Goal: Task Accomplishment & Management: Manage account settings

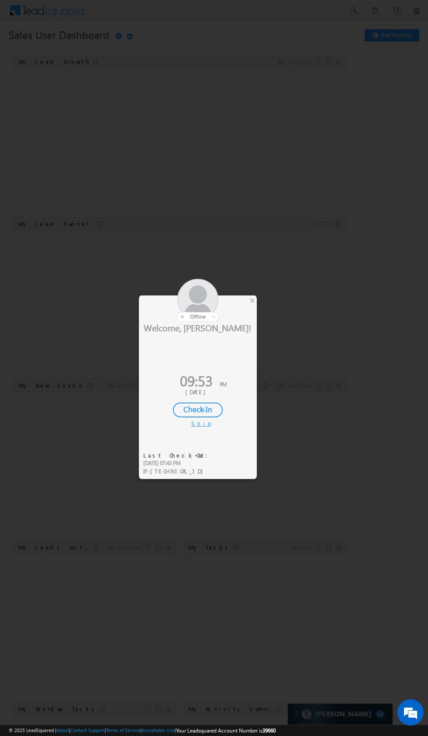
click at [251, 309] on div at bounding box center [198, 300] width 118 height 43
click at [258, 308] on div at bounding box center [214, 368] width 428 height 736
click at [257, 308] on div at bounding box center [214, 368] width 428 height 736
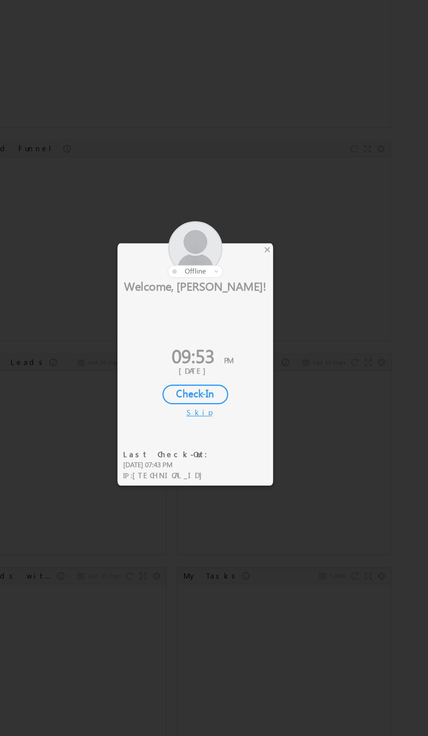
click at [254, 302] on div "×" at bounding box center [252, 300] width 9 height 10
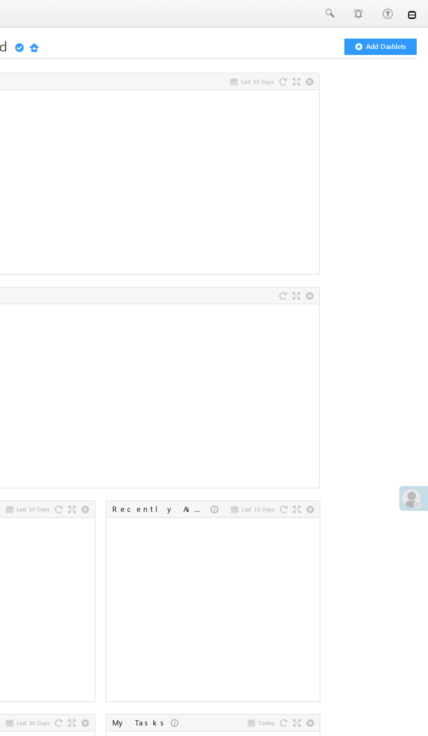
click at [417, 11] on link at bounding box center [415, 11] width 7 height 7
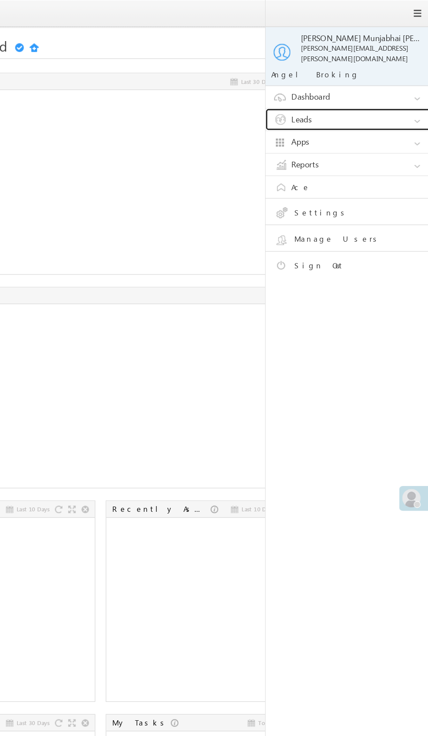
click at [374, 90] on link "Leads" at bounding box center [370, 90] width 131 height 17
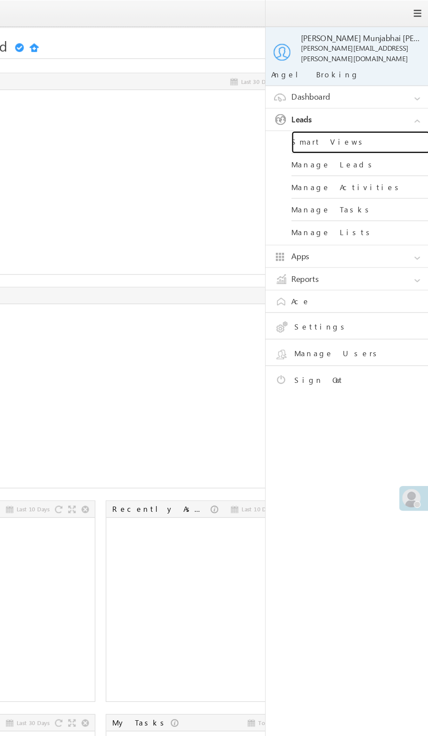
click at [367, 103] on link "Smart Views" at bounding box center [377, 107] width 105 height 17
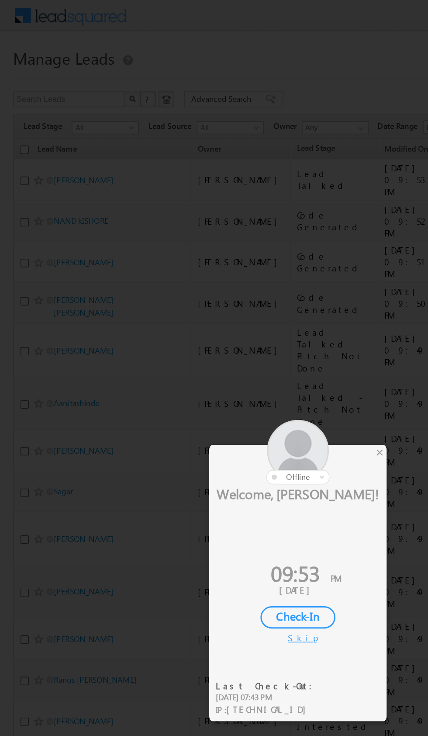
click at [257, 296] on div at bounding box center [214, 368] width 428 height 736
click at [247, 306] on div at bounding box center [198, 300] width 118 height 43
click at [251, 302] on div "×" at bounding box center [252, 300] width 9 height 10
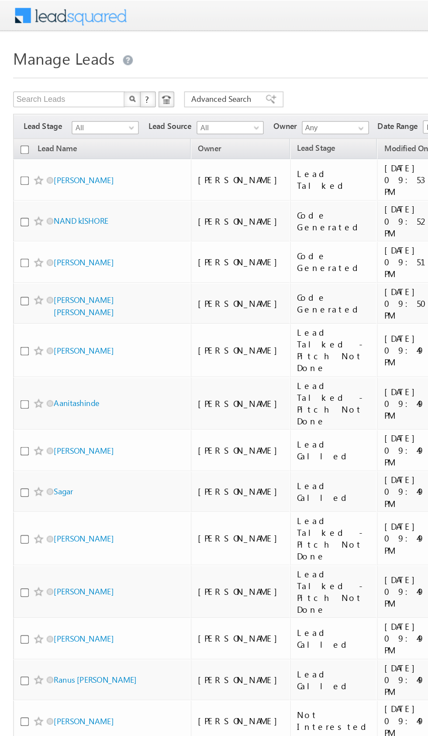
scroll to position [0, 1]
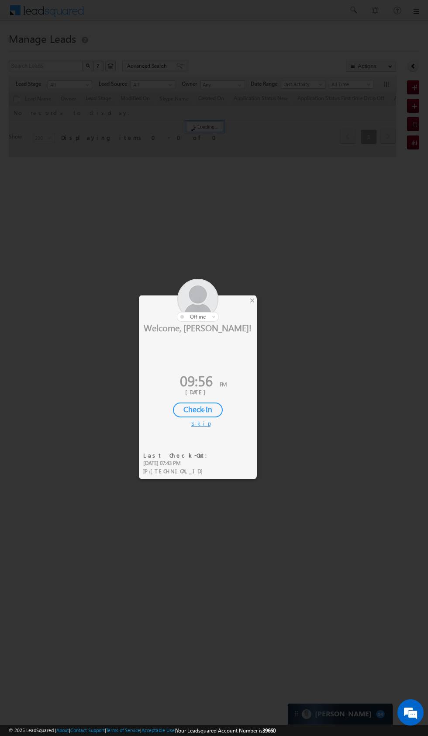
click at [259, 298] on div at bounding box center [214, 368] width 428 height 736
click at [264, 293] on div at bounding box center [214, 368] width 428 height 736
click at [264, 300] on div at bounding box center [214, 368] width 428 height 736
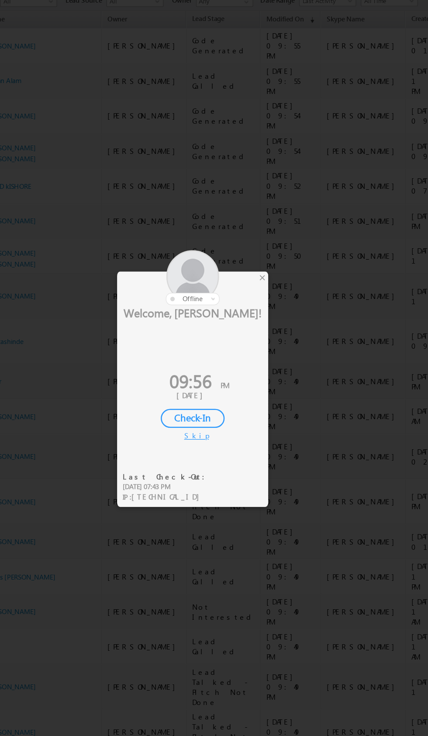
click at [250, 303] on div "×" at bounding box center [252, 300] width 9 height 10
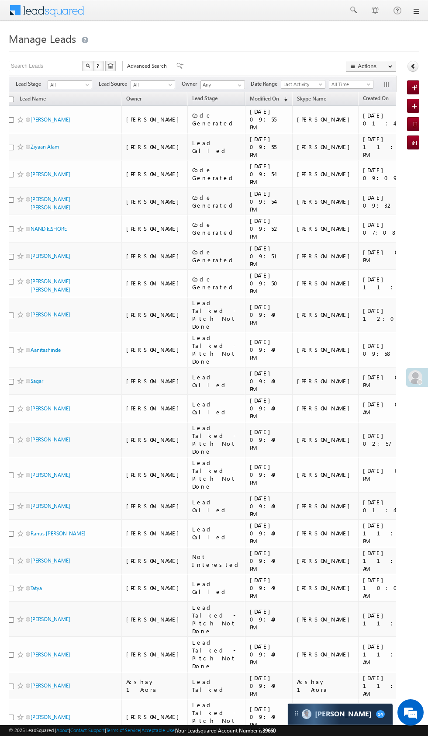
scroll to position [0, 7]
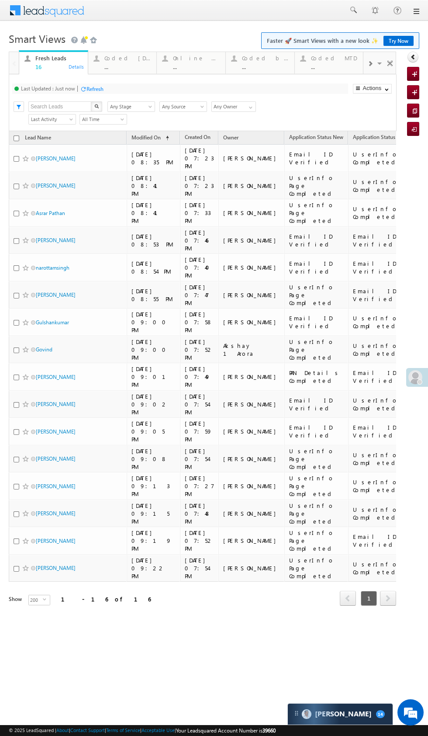
click at [120, 58] on div "Coded [DATE]" at bounding box center [127, 58] width 47 height 7
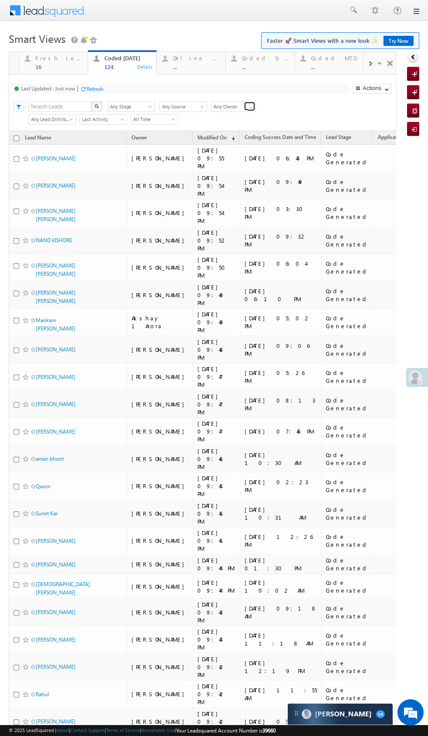
click at [249, 106] on span at bounding box center [250, 107] width 7 height 7
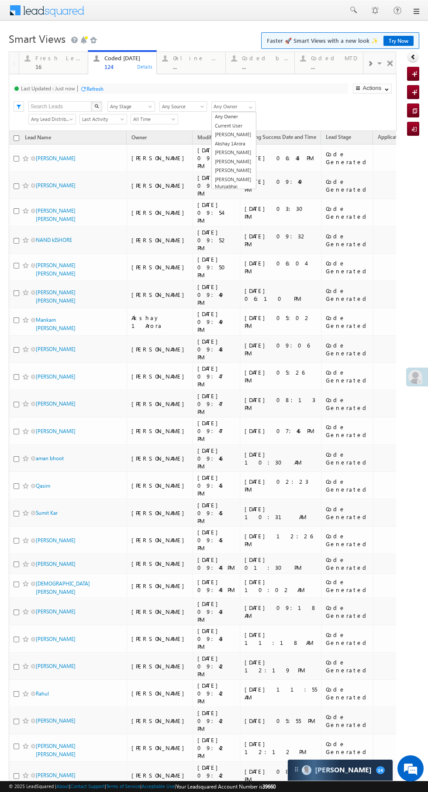
click at [221, 171] on link "Gupta Payal" at bounding box center [234, 170] width 44 height 9
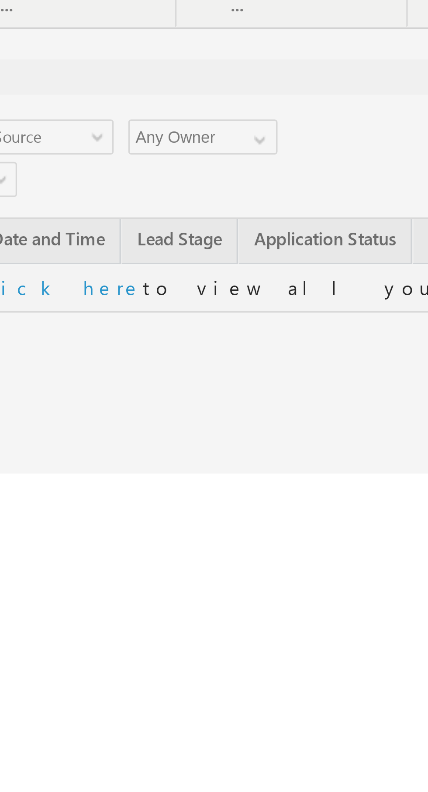
type input "Any Owner"
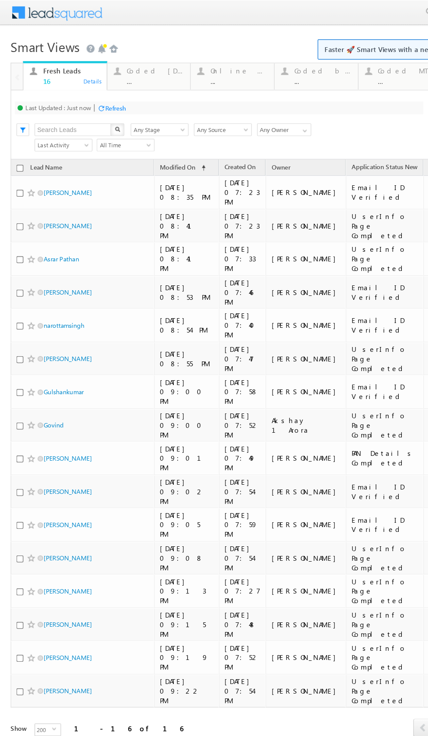
click at [126, 63] on div "Coded Today ..." at bounding box center [127, 61] width 47 height 17
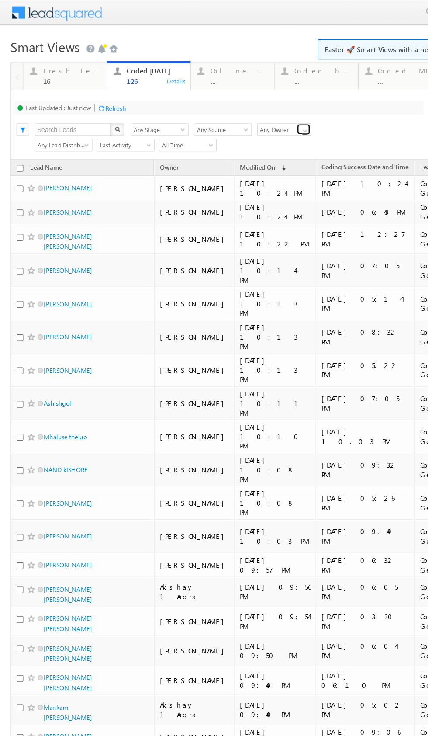
click at [250, 106] on span at bounding box center [250, 107] width 7 height 7
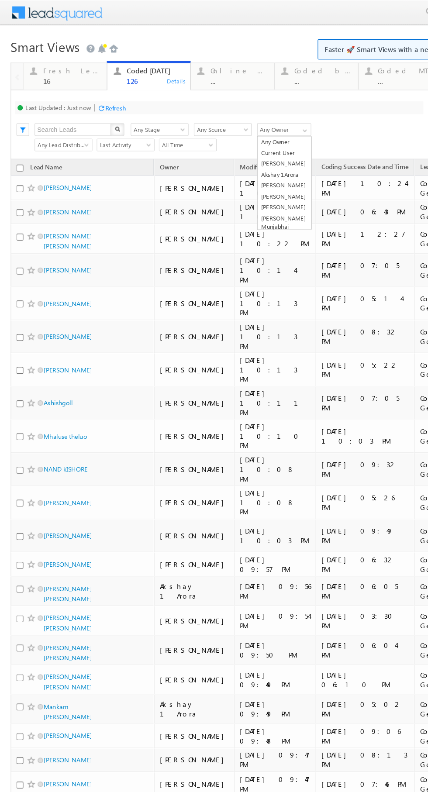
click at [242, 198] on link "[PERSON_NAME]" at bounding box center [234, 202] width 44 height 9
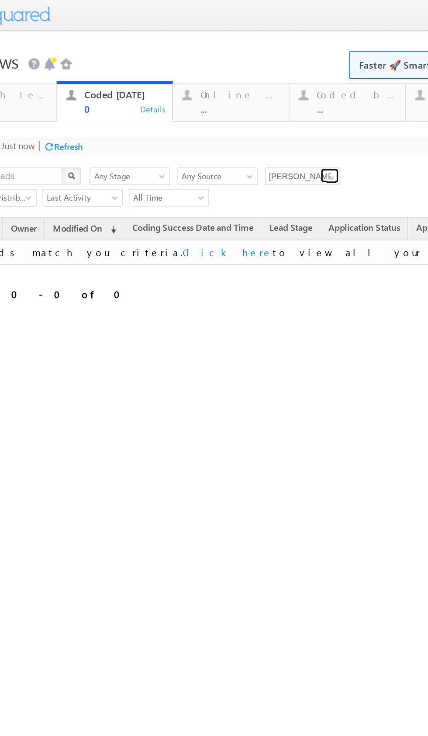
click at [158, 102] on span at bounding box center [159, 103] width 7 height 7
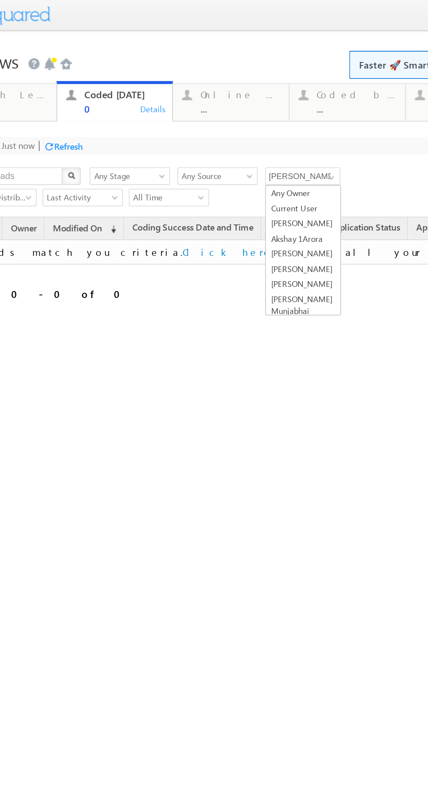
click at [146, 172] on link "[PERSON_NAME] Munjabhai [PERSON_NAME]" at bounding box center [143, 184] width 44 height 24
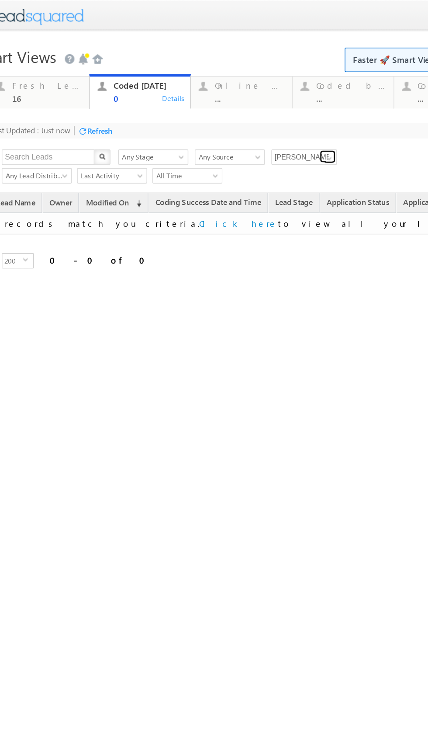
click at [211, 108] on span at bounding box center [211, 107] width 7 height 7
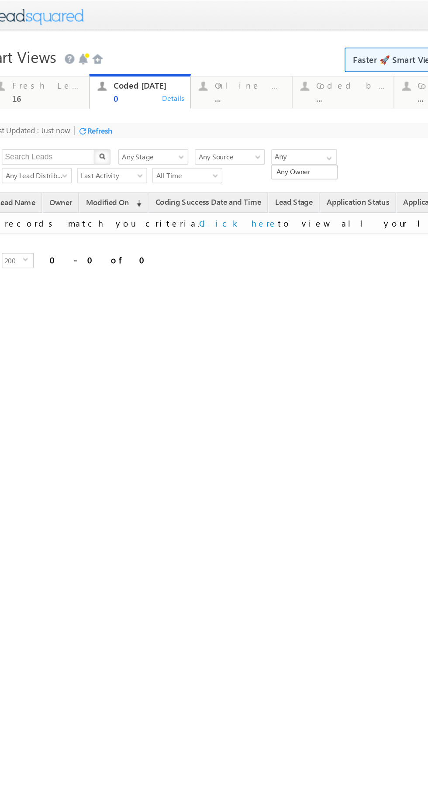
click at [197, 117] on link "Any Owner" at bounding box center [194, 116] width 44 height 9
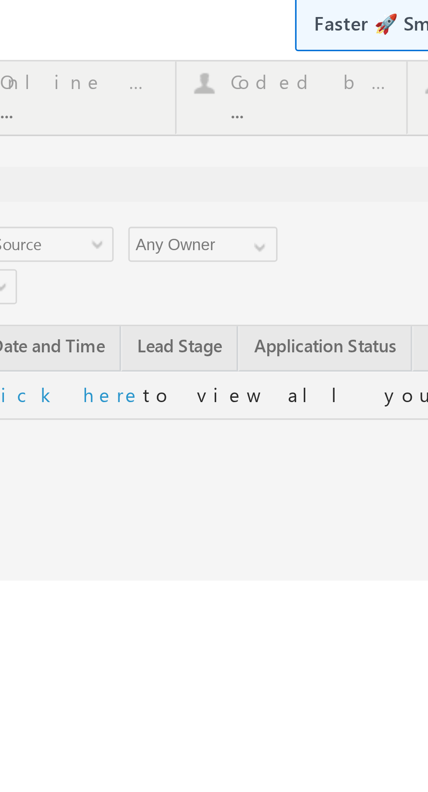
type input "Any Owner"
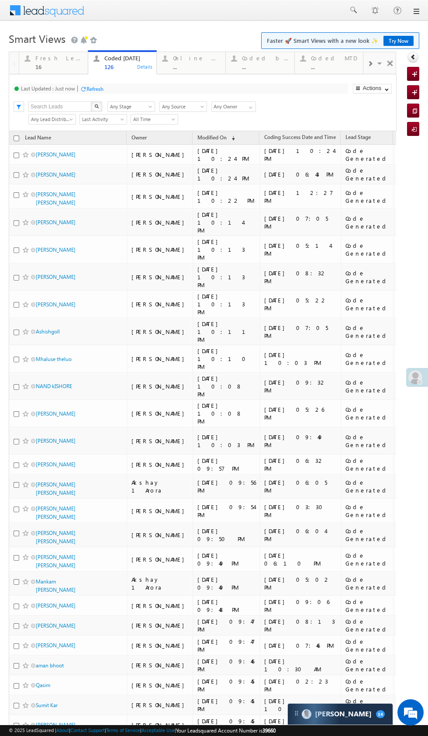
click at [266, 67] on div "..." at bounding box center [265, 66] width 47 height 7
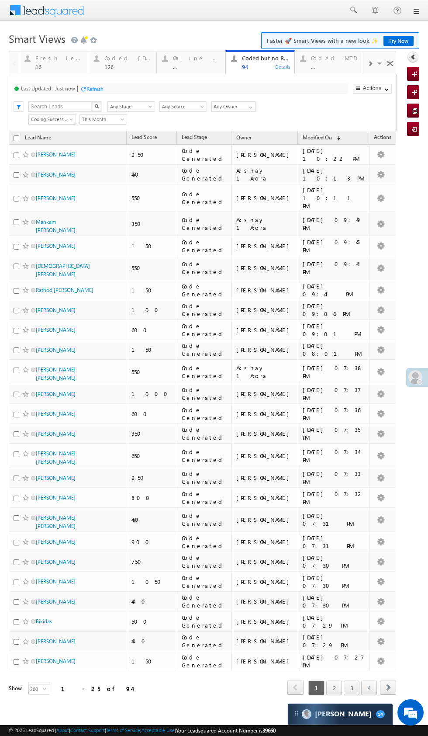
click at [313, 66] on div "..." at bounding box center [334, 66] width 47 height 7
